Goal: Navigation & Orientation: Understand site structure

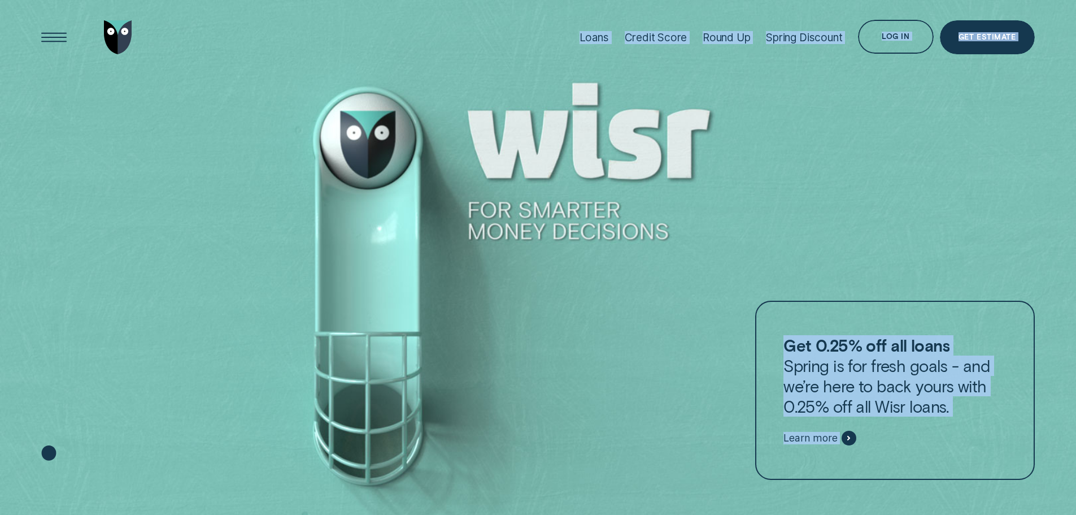
drag, startPoint x: 412, startPoint y: 21, endPoint x: 970, endPoint y: 194, distance: 584.2
click at [970, 193] on div at bounding box center [538, 257] width 1076 height 515
drag, startPoint x: 1056, startPoint y: 459, endPoint x: 500, endPoint y: 28, distance: 702.5
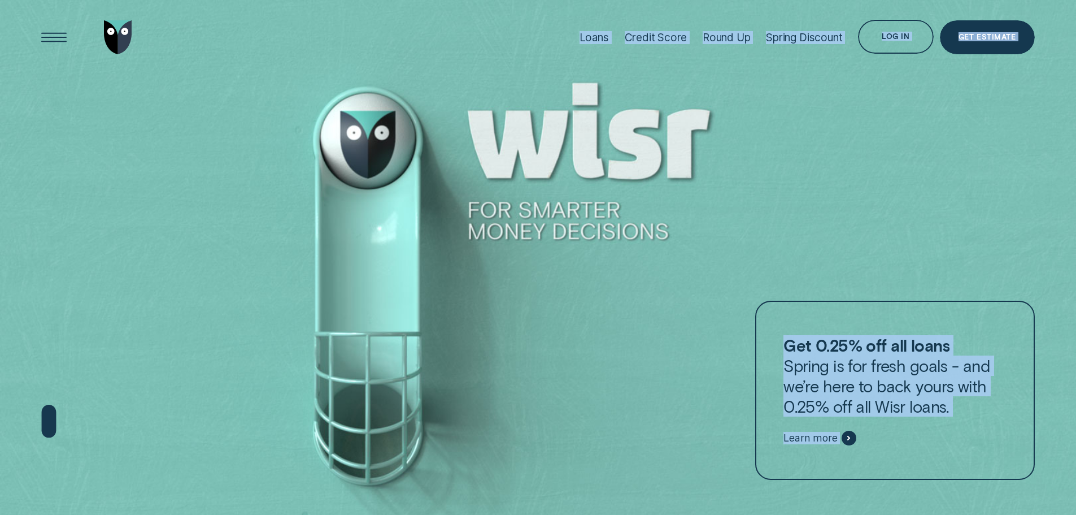
click at [501, 28] on div "Loans Credit Score Round Up Spring Discount Log in Log in Customer Dashboard Vi…" at bounding box center [537, 37] width 993 height 75
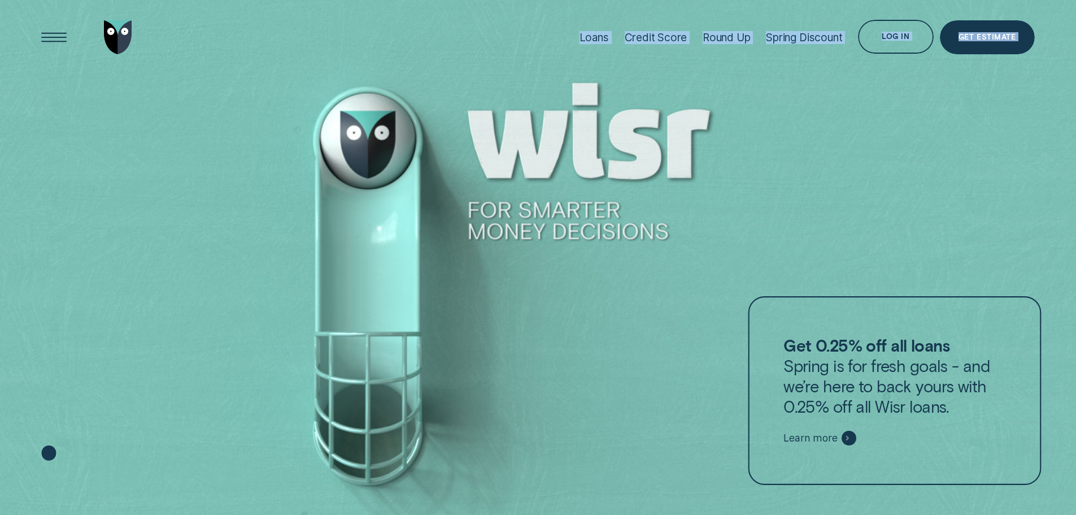
drag, startPoint x: 499, startPoint y: 19, endPoint x: 1039, endPoint y: 406, distance: 664.3
click at [1049, 411] on div at bounding box center [538, 257] width 1076 height 515
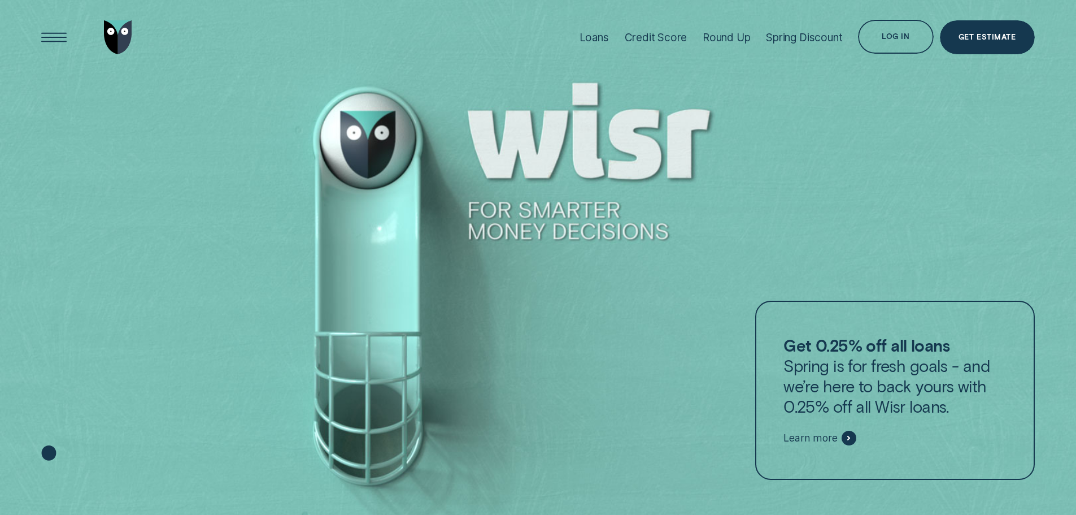
drag, startPoint x: 1055, startPoint y: 417, endPoint x: 1055, endPoint y: 430, distance: 12.4
click at [1055, 418] on div at bounding box center [538, 257] width 1076 height 515
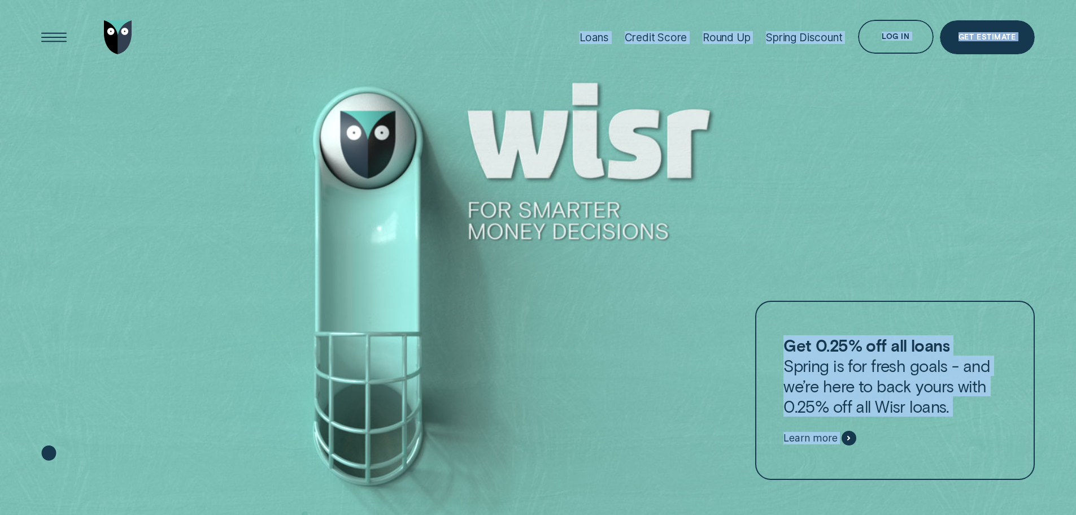
drag, startPoint x: 1055, startPoint y: 430, endPoint x: 526, endPoint y: 17, distance: 670.8
click at [525, 16] on div "Loans Credit Score Round Up Spring Discount Log in Log in Customer Dashboard Vi…" at bounding box center [537, 37] width 993 height 75
